Goal: Information Seeking & Learning: Find specific fact

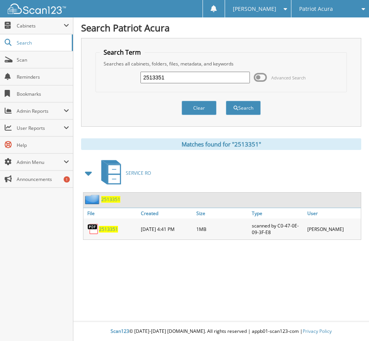
drag, startPoint x: 177, startPoint y: 73, endPoint x: 77, endPoint y: 72, distance: 99.7
click at [81, 71] on div "Search Term Searches all cabinets, folders, files, metadata, and keywords 25133…" at bounding box center [221, 82] width 280 height 89
type input "2513431"
click at [226, 101] on button "Search" at bounding box center [243, 108] width 35 height 14
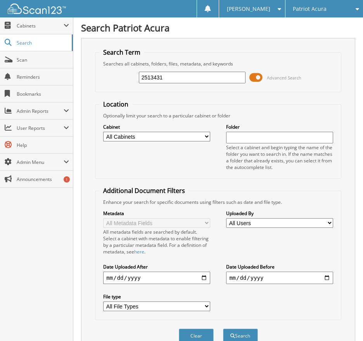
click at [259, 78] on span at bounding box center [255, 78] width 13 height 12
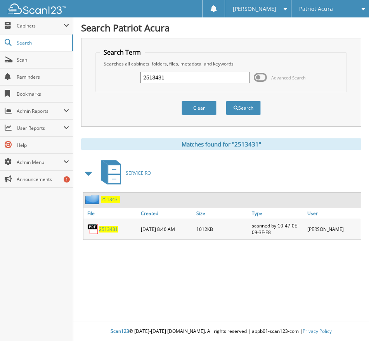
click at [109, 230] on span "2513431" at bounding box center [108, 229] width 19 height 7
click at [193, 29] on h1 "Search Patriot Acura" at bounding box center [221, 27] width 280 height 13
drag, startPoint x: 165, startPoint y: 77, endPoint x: 118, endPoint y: 81, distance: 46.7
click at [119, 81] on div "2513431 Advanced Search" at bounding box center [221, 77] width 243 height 21
type input "2513433"
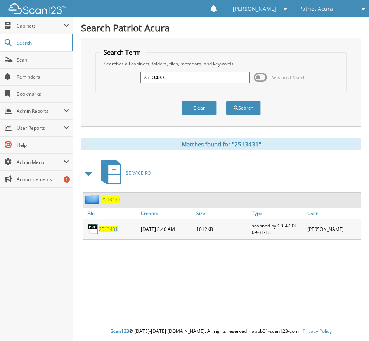
click at [226, 101] on button "Search" at bounding box center [243, 108] width 35 height 14
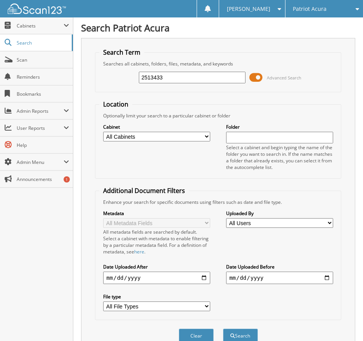
click at [260, 78] on span at bounding box center [255, 78] width 13 height 12
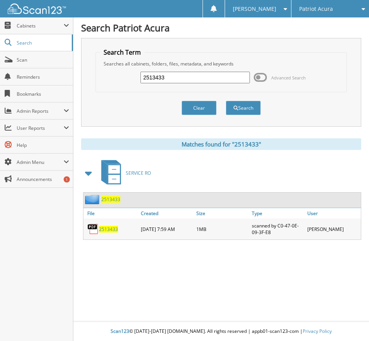
click at [109, 229] on span "2513433" at bounding box center [108, 229] width 19 height 7
drag, startPoint x: 165, startPoint y: 78, endPoint x: 92, endPoint y: 86, distance: 73.4
click at [93, 86] on div "Search Term Searches all cabinets, folders, files, metadata, and keywords 25134…" at bounding box center [221, 82] width 280 height 89
type input "2513433"
click at [226, 101] on button "Search" at bounding box center [243, 108] width 35 height 14
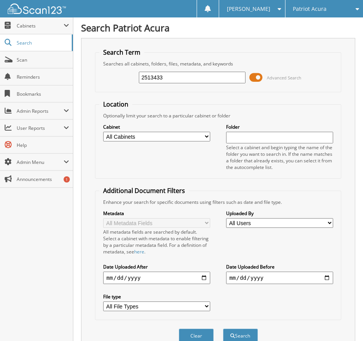
click at [258, 81] on span at bounding box center [255, 78] width 13 height 12
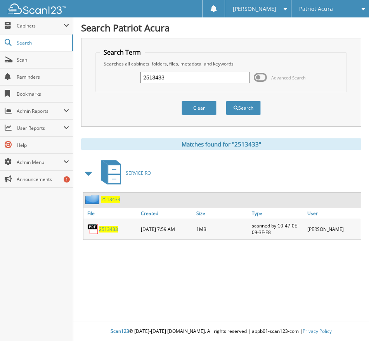
click at [112, 229] on span "2513433" at bounding box center [108, 229] width 19 height 7
click at [189, 31] on h1 "Search Patriot Acura" at bounding box center [221, 27] width 280 height 13
